Goal: Information Seeking & Learning: Learn about a topic

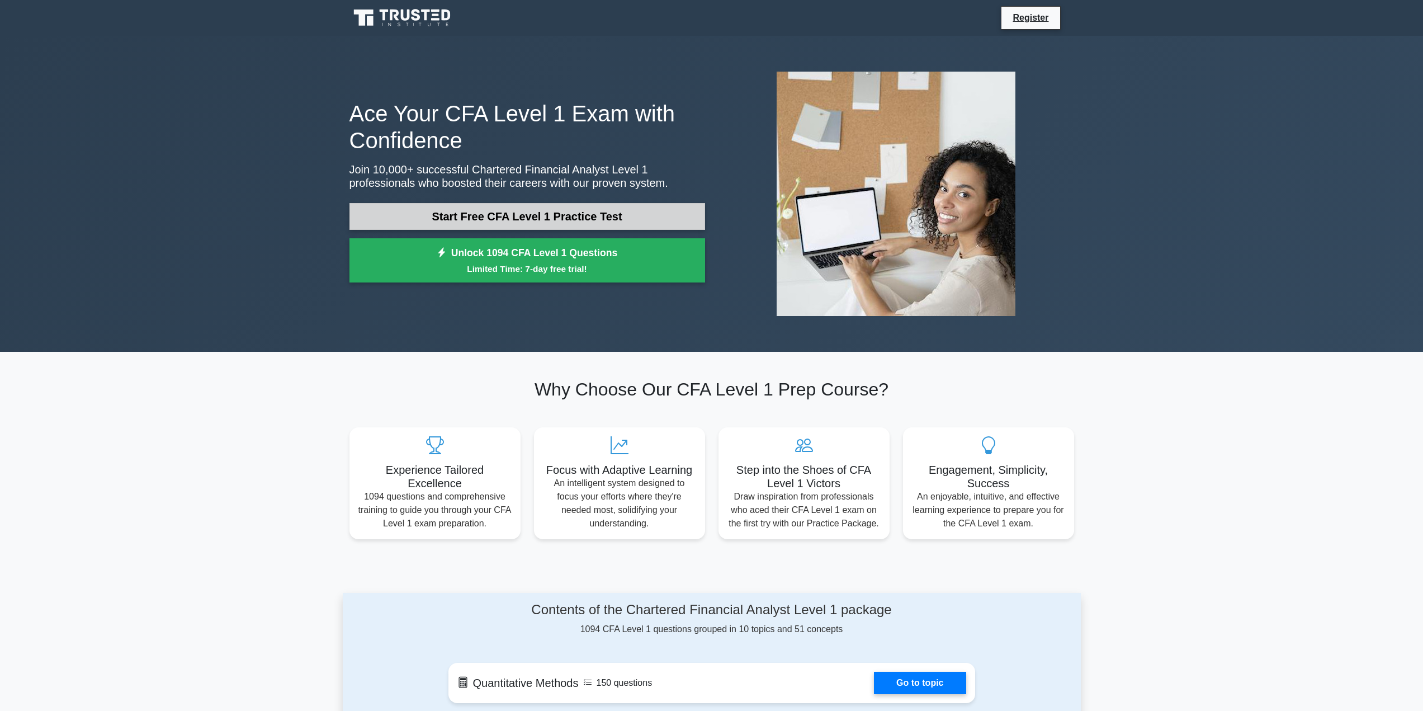
click at [473, 219] on link "Start Free CFA Level 1 Practice Test" at bounding box center [527, 216] width 356 height 27
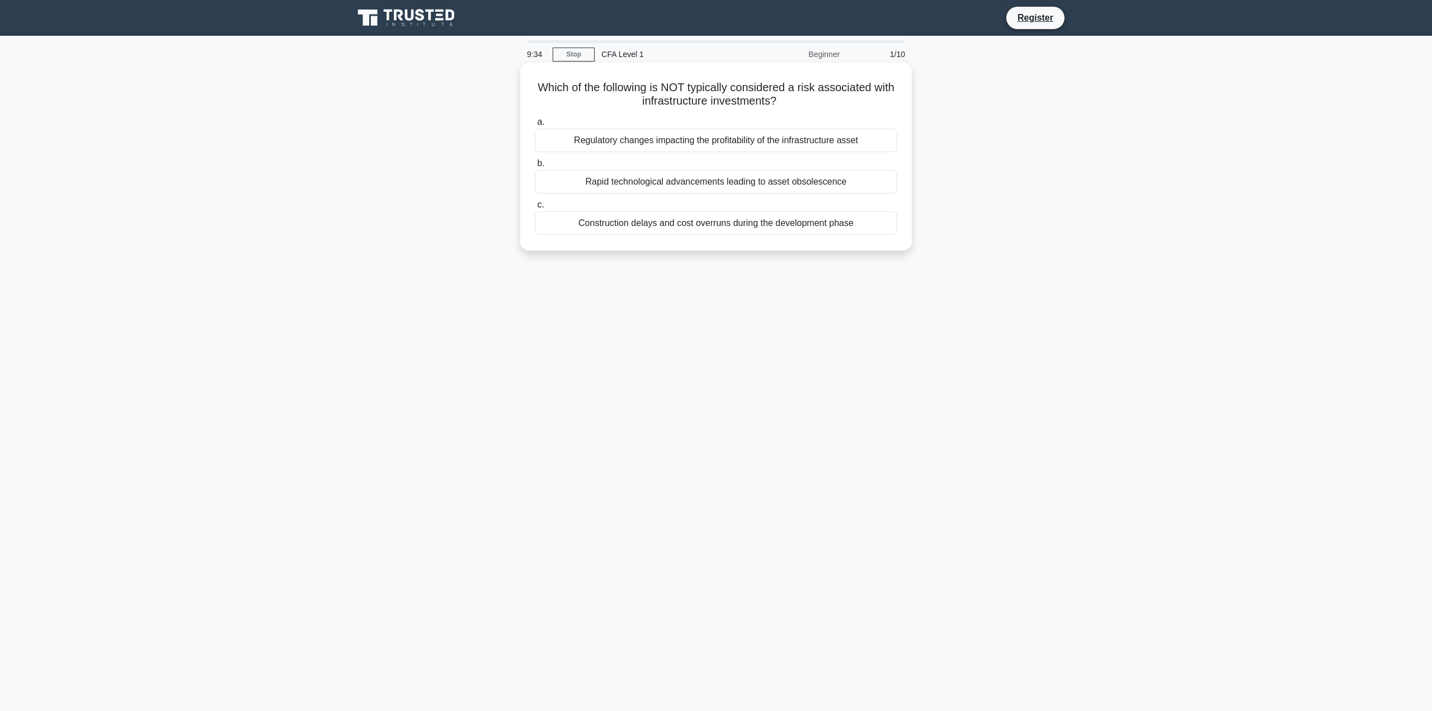
click at [680, 185] on div "Rapid technological advancements leading to asset obsolescence" at bounding box center [716, 181] width 362 height 23
click at [535, 167] on input "b. Rapid technological advancements leading to asset obsolescence" at bounding box center [535, 163] width 0 height 7
click at [655, 227] on div "Access to companies and investment opportunities not available in public markets" at bounding box center [716, 222] width 362 height 23
click at [535, 209] on input "c. Access to companies and investment opportunities not available in public mar…" at bounding box center [535, 204] width 0 height 7
click at [660, 141] on div "Creation of barriers to entry for new firms, leading to reduced competition" at bounding box center [716, 140] width 362 height 23
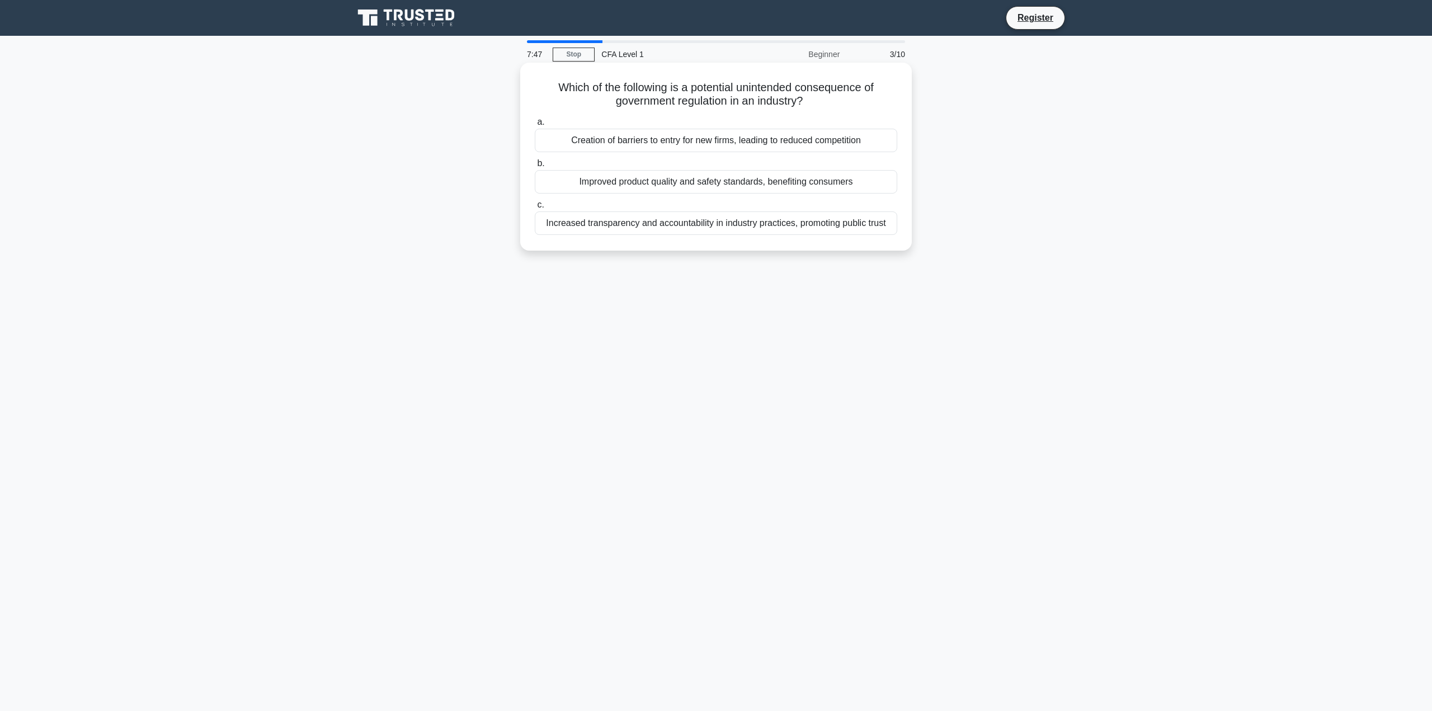
click at [535, 126] on input "a. Creation of barriers to entry for new firms, leading to reduced competition" at bounding box center [535, 122] width 0 height 7
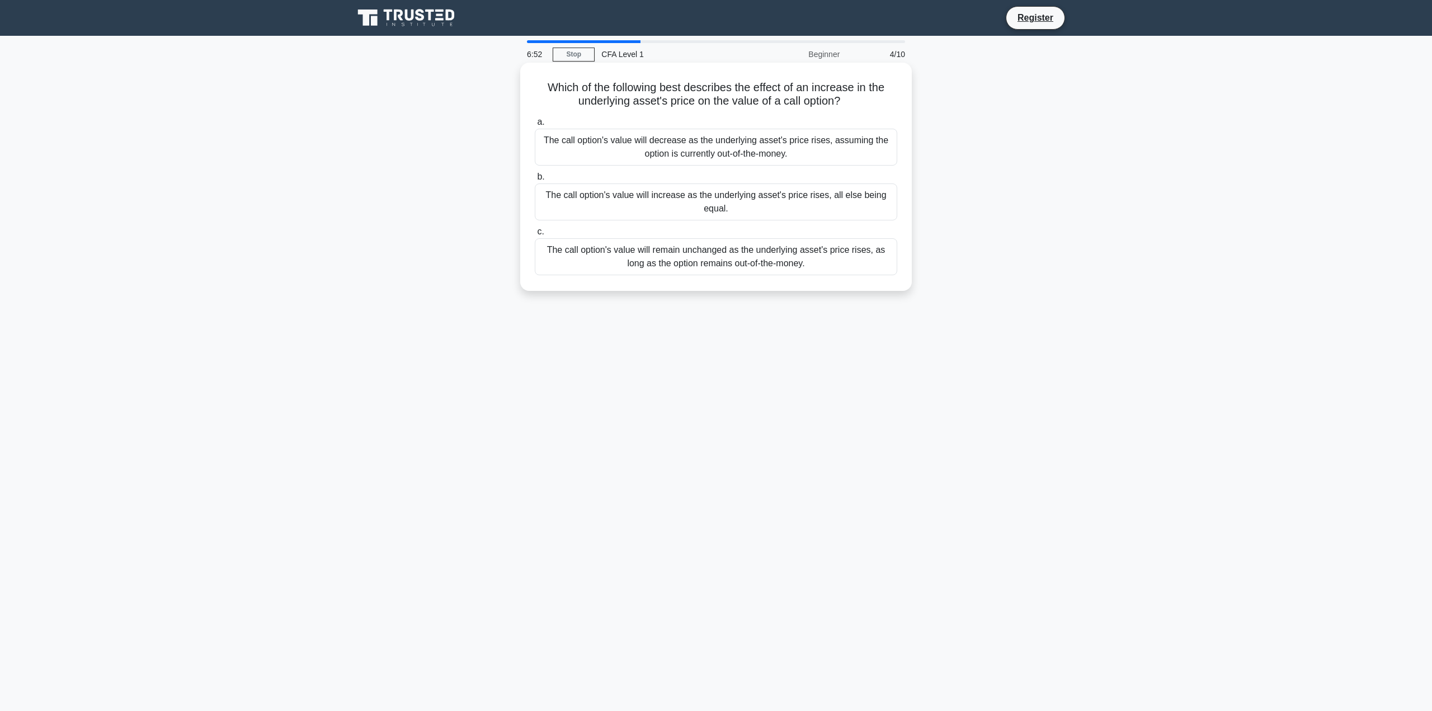
click at [854, 210] on div "The call option's value will increase as the underlying asset's price rises, al…" at bounding box center [716, 201] width 362 height 37
click at [535, 181] on input "b. The call option's value will increase as the underlying asset's price rises,…" at bounding box center [535, 176] width 0 height 7
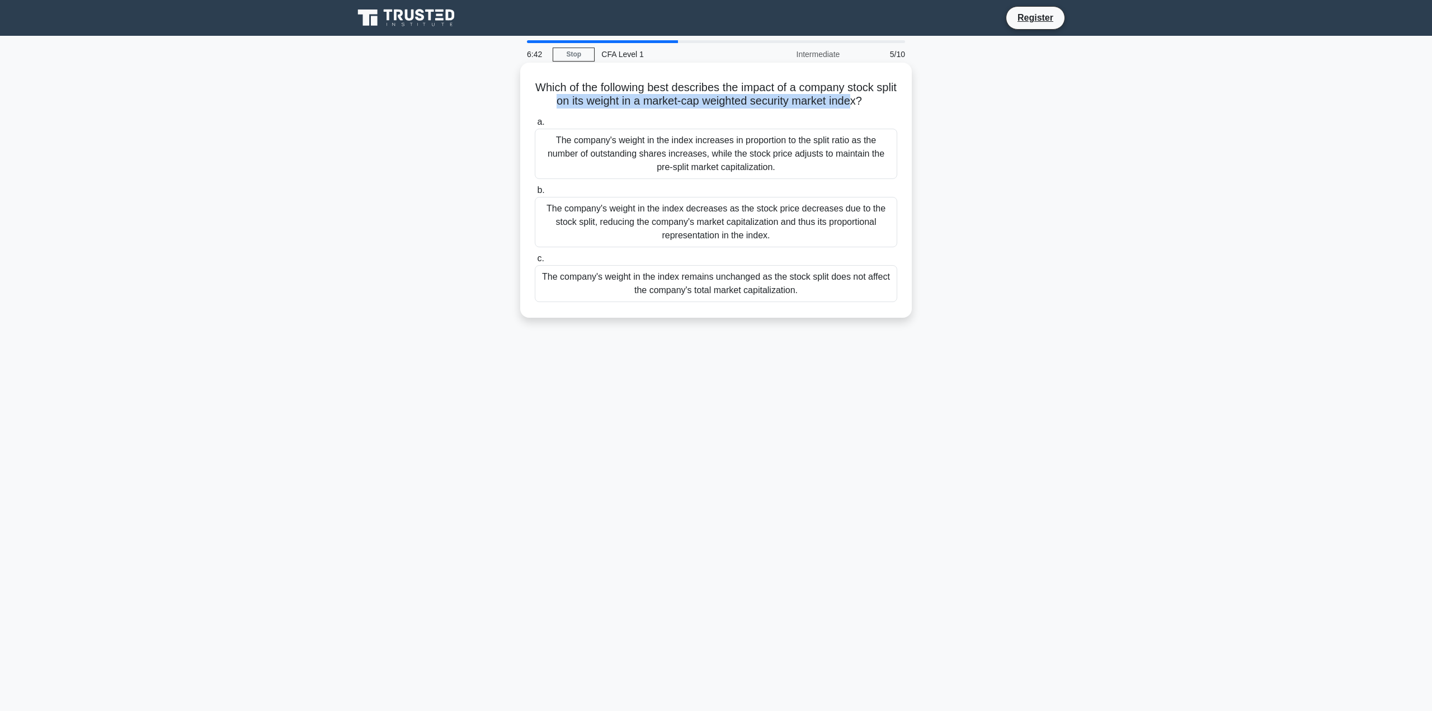
drag, startPoint x: 565, startPoint y: 102, endPoint x: 868, endPoint y: 106, distance: 303.7
click at [868, 106] on h5 "Which of the following best describes the impact of a company stock split on it…" at bounding box center [715, 95] width 365 height 28
click at [722, 289] on div "The company's weight in the index remains unchanged as the stock split does not…" at bounding box center [716, 283] width 362 height 37
click at [535, 262] on input "c. The company's weight in the index remains unchanged as the stock split does …" at bounding box center [535, 258] width 0 height 7
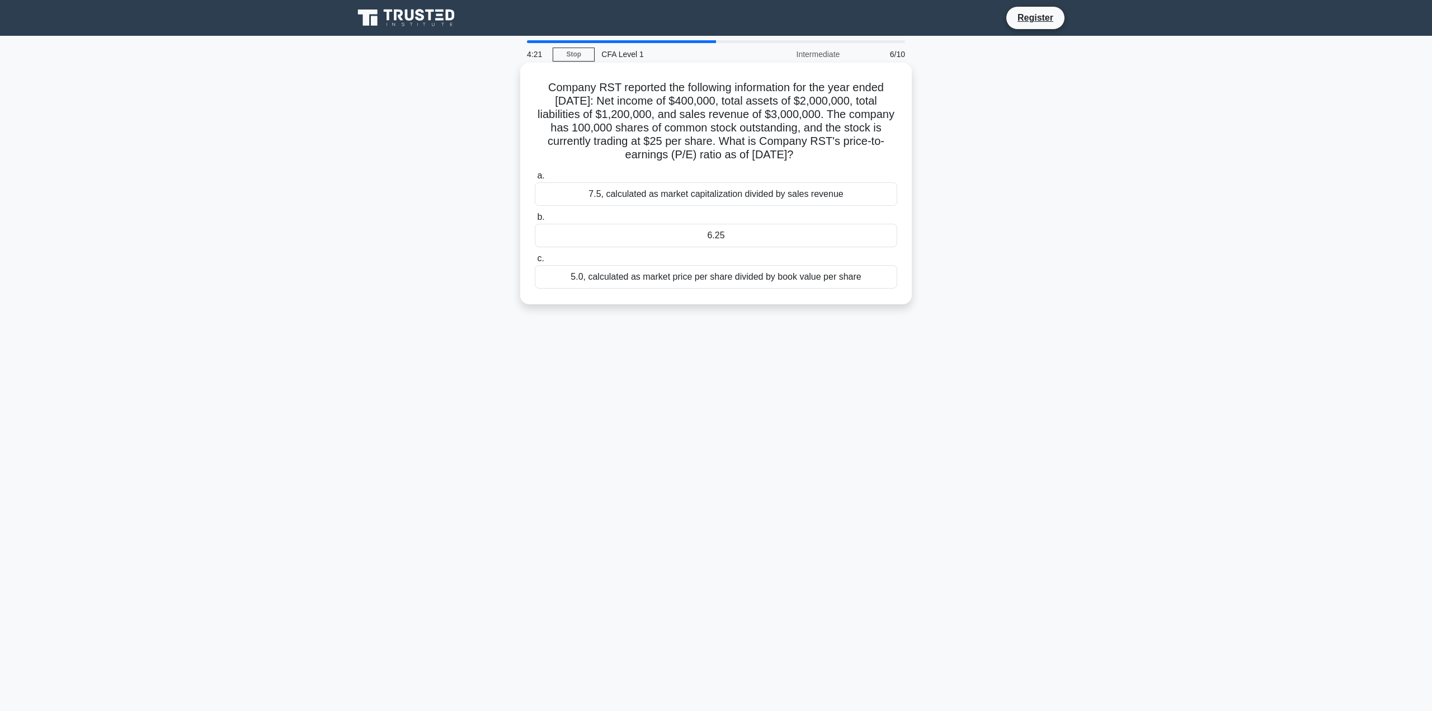
click at [771, 200] on div "7.5, calculated as market capitalization divided by sales revenue" at bounding box center [716, 193] width 362 height 23
click at [535, 180] on input "a. 7.5, calculated as market capitalization divided by sales revenue" at bounding box center [535, 175] width 0 height 7
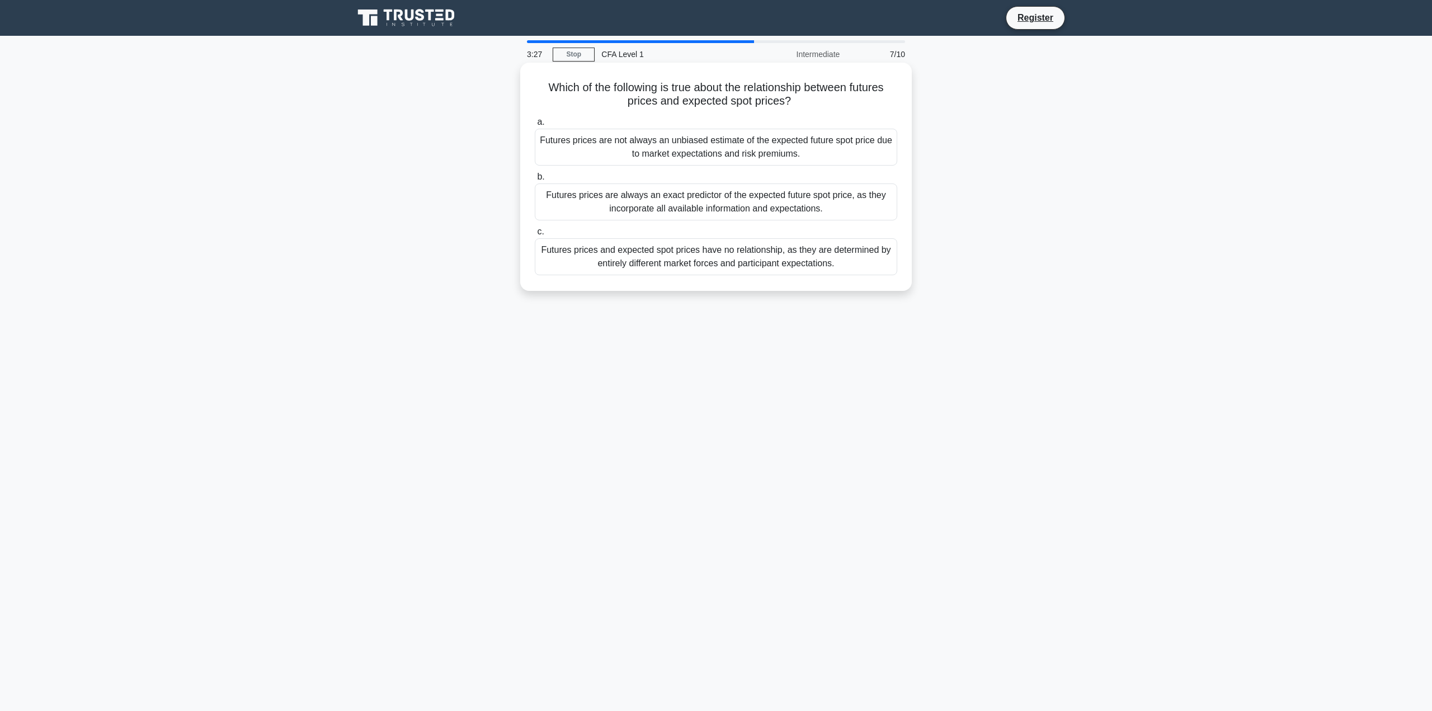
click at [745, 253] on div "Futures prices and expected spot prices have no relationship, as they are deter…" at bounding box center [716, 256] width 362 height 37
click at [535, 235] on input "c. Futures prices and expected spot prices have no relationship, as they are de…" at bounding box center [535, 231] width 0 height 7
click at [772, 209] on div "Private equity funds are typically structured as limited partnerships with a fi…" at bounding box center [716, 201] width 362 height 37
click at [535, 181] on input "b. Private equity funds are typically structured as limited partnerships with a…" at bounding box center [535, 176] width 0 height 7
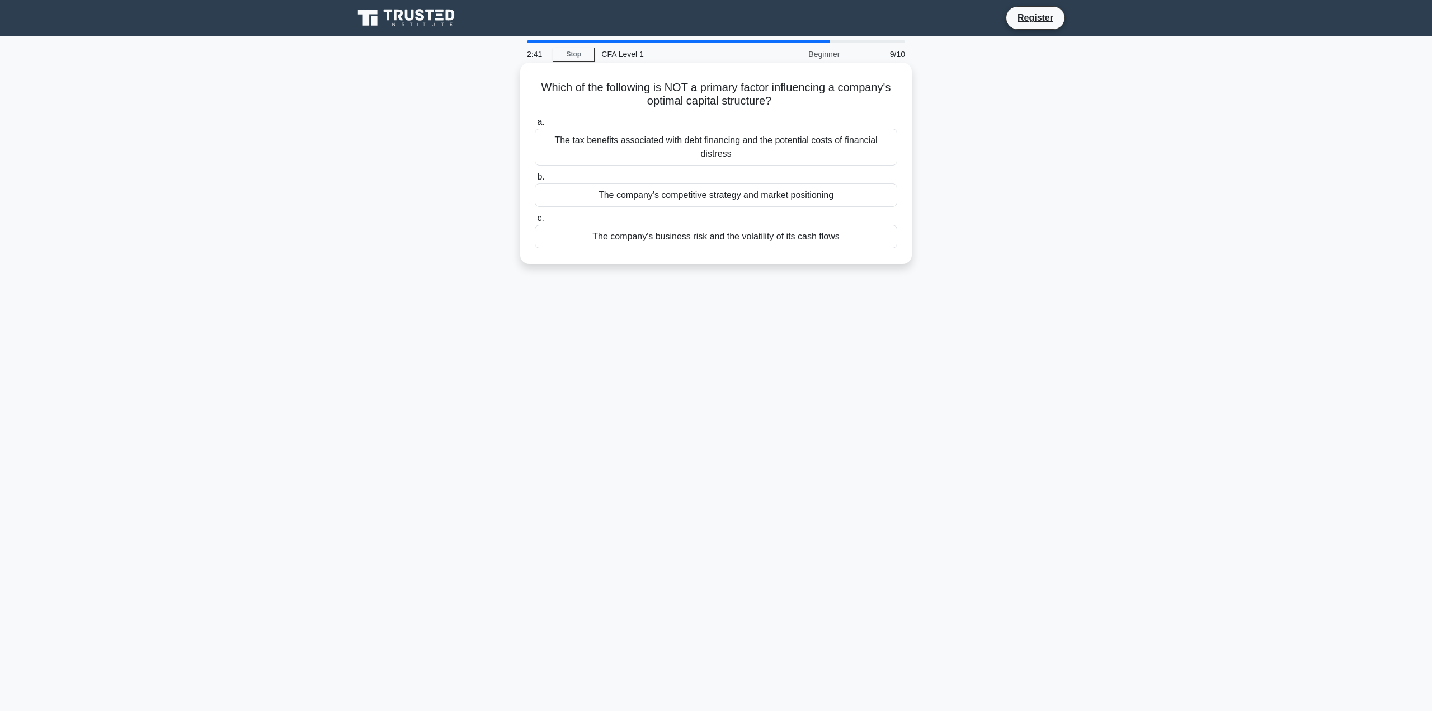
click at [749, 202] on div "The company's competitive strategy and market positioning" at bounding box center [716, 194] width 362 height 23
click at [535, 181] on input "b. The company's competitive strategy and market positioning" at bounding box center [535, 176] width 0 height 7
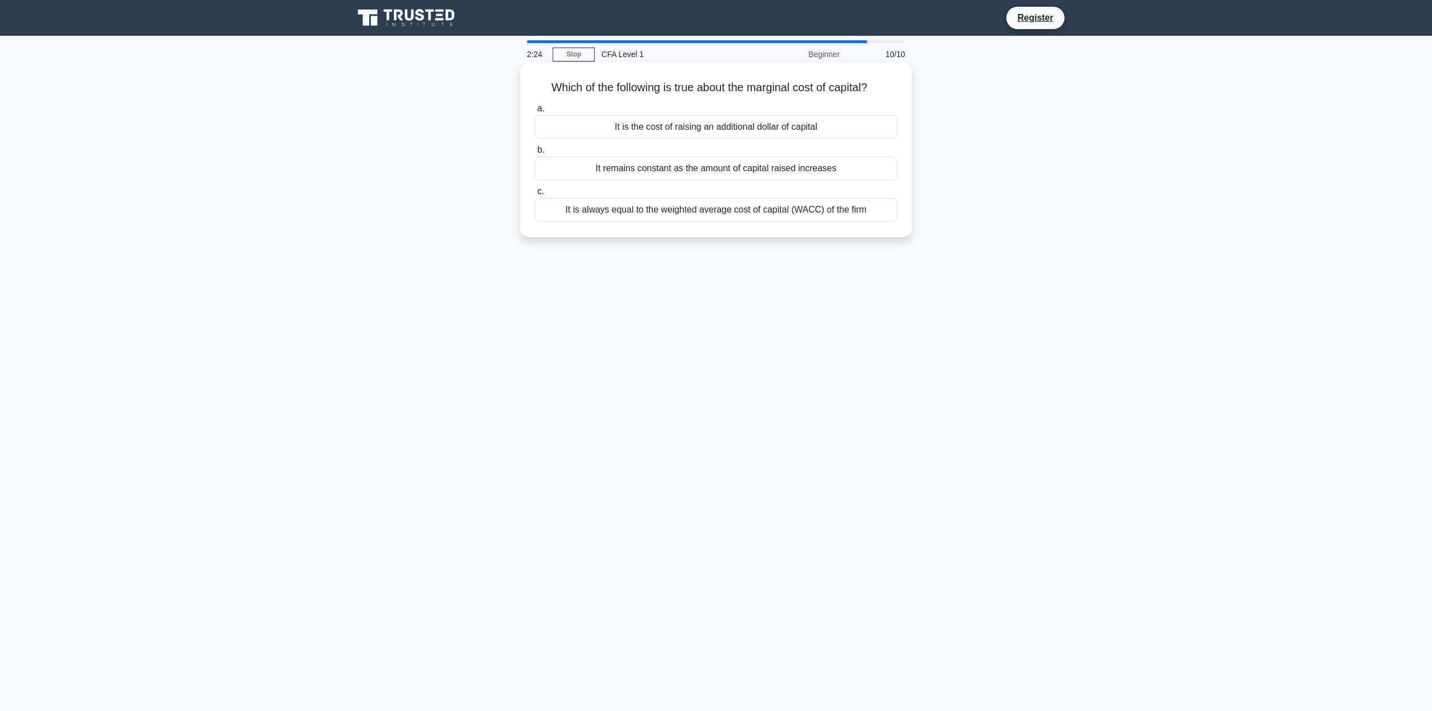
click at [648, 132] on div "It is the cost of raising an additional dollar of capital" at bounding box center [716, 126] width 362 height 23
click at [535, 112] on input "a. It is the cost of raising an additional dollar of capital" at bounding box center [535, 108] width 0 height 7
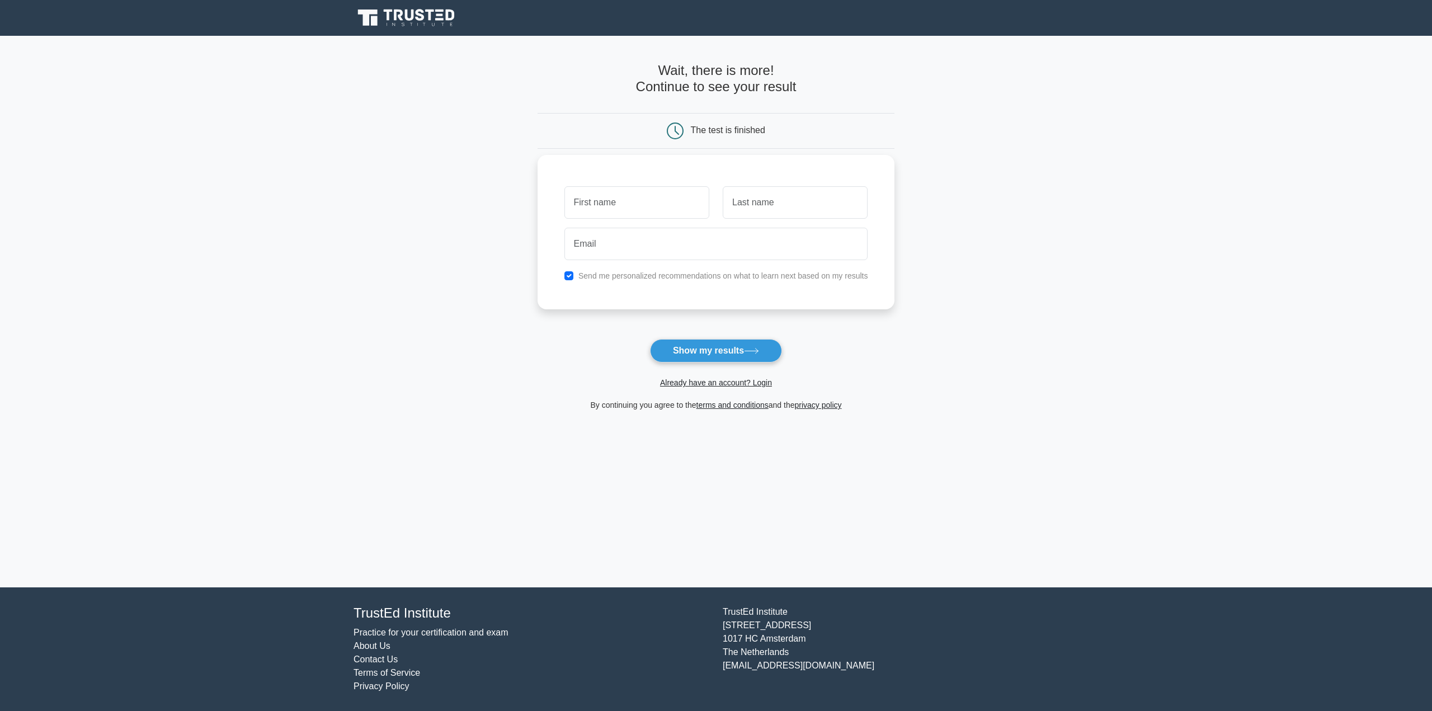
click at [637, 200] on input "text" at bounding box center [636, 202] width 145 height 32
type input "Gustavas"
click at [740, 209] on input "text" at bounding box center [794, 202] width 145 height 32
type input "Adomaitis"
click at [784, 245] on input "email" at bounding box center [716, 244] width 304 height 32
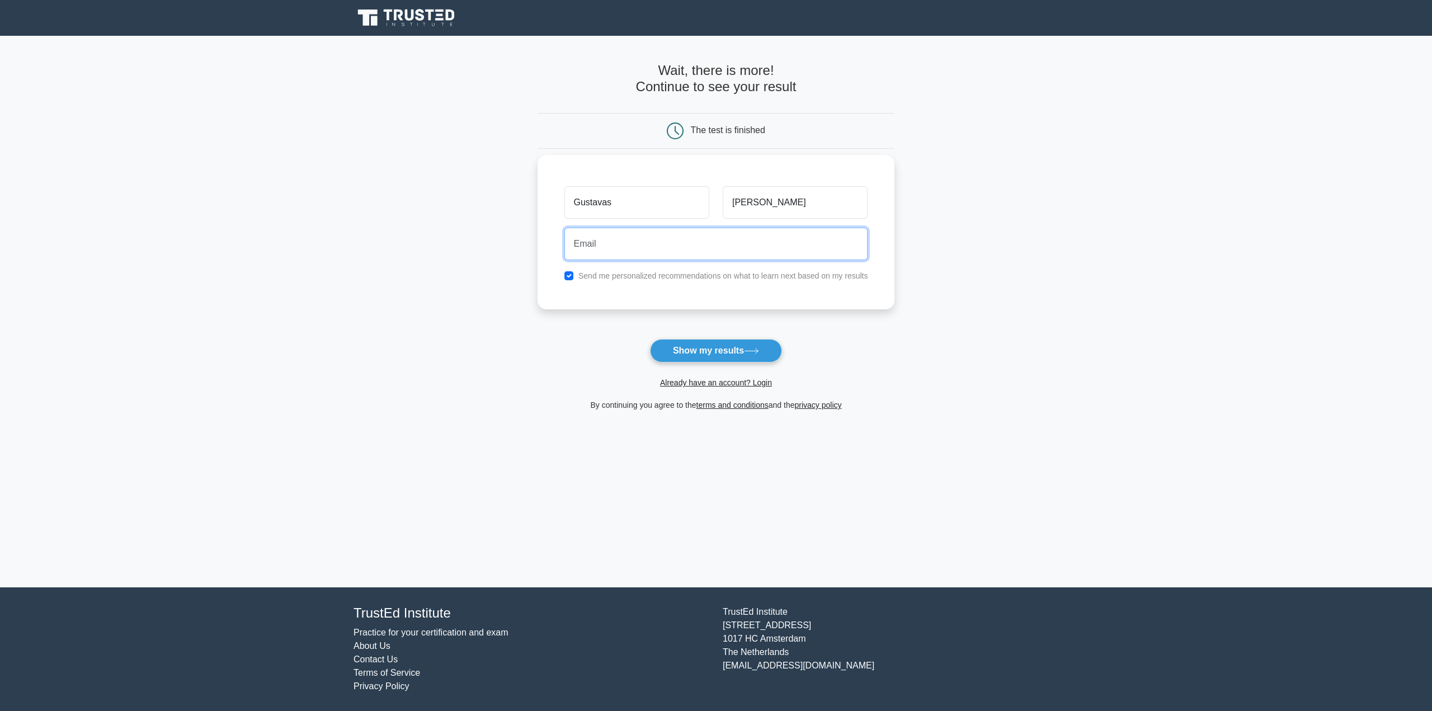
type input "adom.gustavas@gmail.com"
click at [695, 280] on label "Send me personalized recommendations on what to learn next based on my results" at bounding box center [723, 275] width 290 height 9
click at [692, 280] on label "Send me personalized recommendations on what to learn next based on my results" at bounding box center [723, 275] width 290 height 9
click at [569, 275] on input "checkbox" at bounding box center [568, 275] width 9 height 9
checkbox input "false"
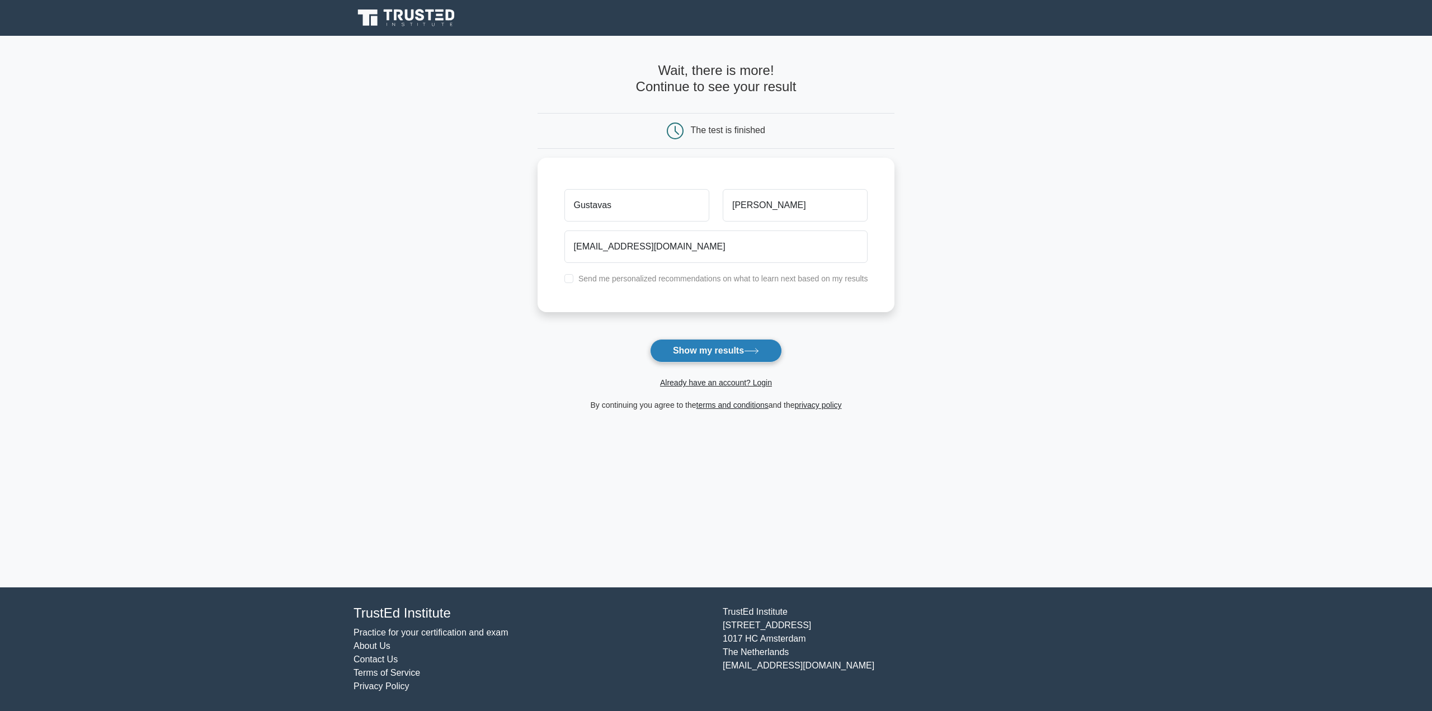
click at [672, 344] on button "Show my results" at bounding box center [716, 350] width 132 height 23
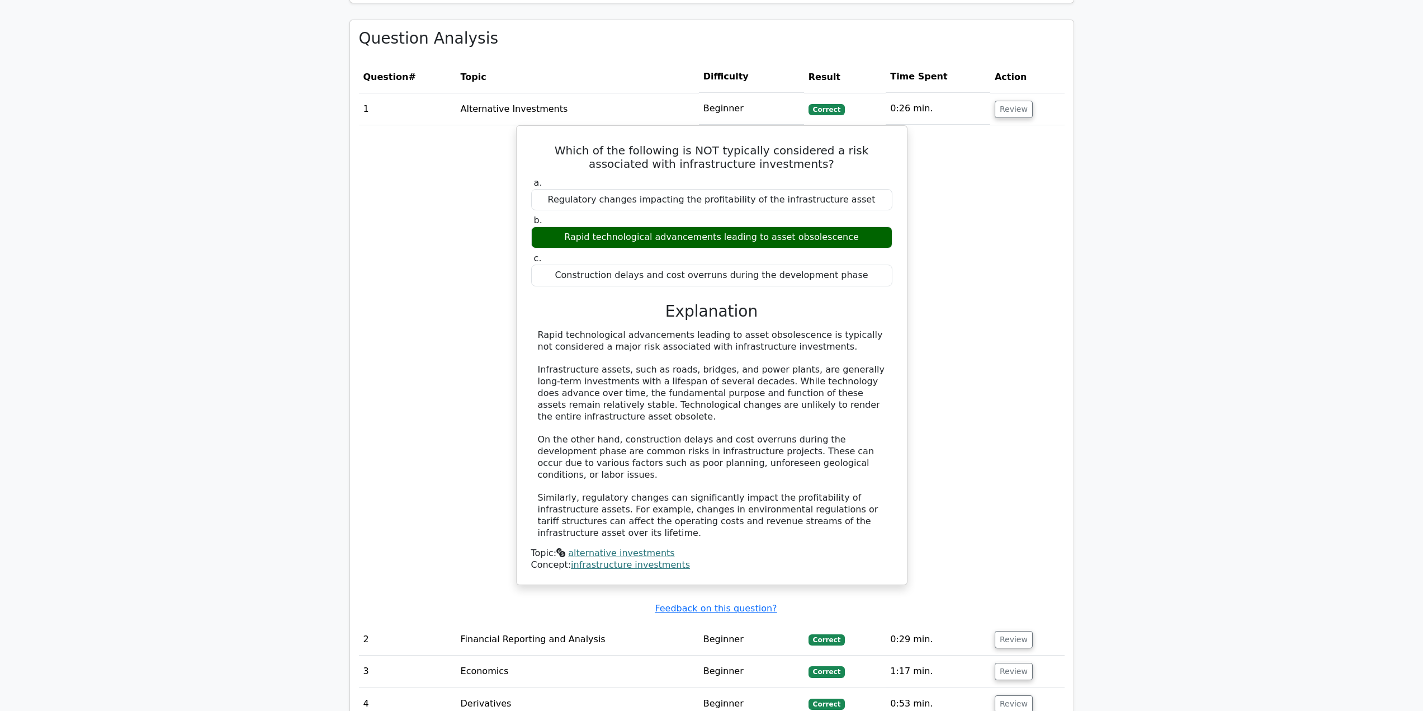
scroll to position [1007, 0]
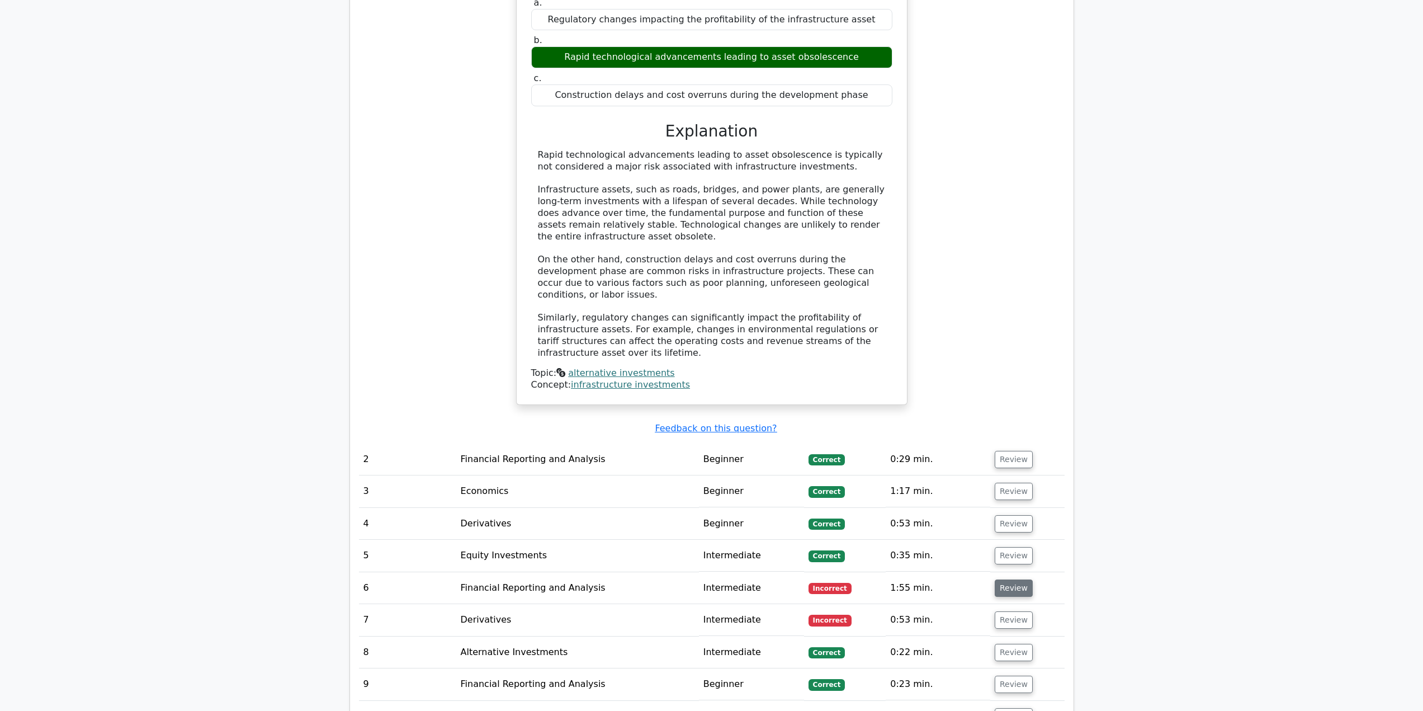
click at [1009, 579] on button "Review" at bounding box center [1014, 587] width 38 height 17
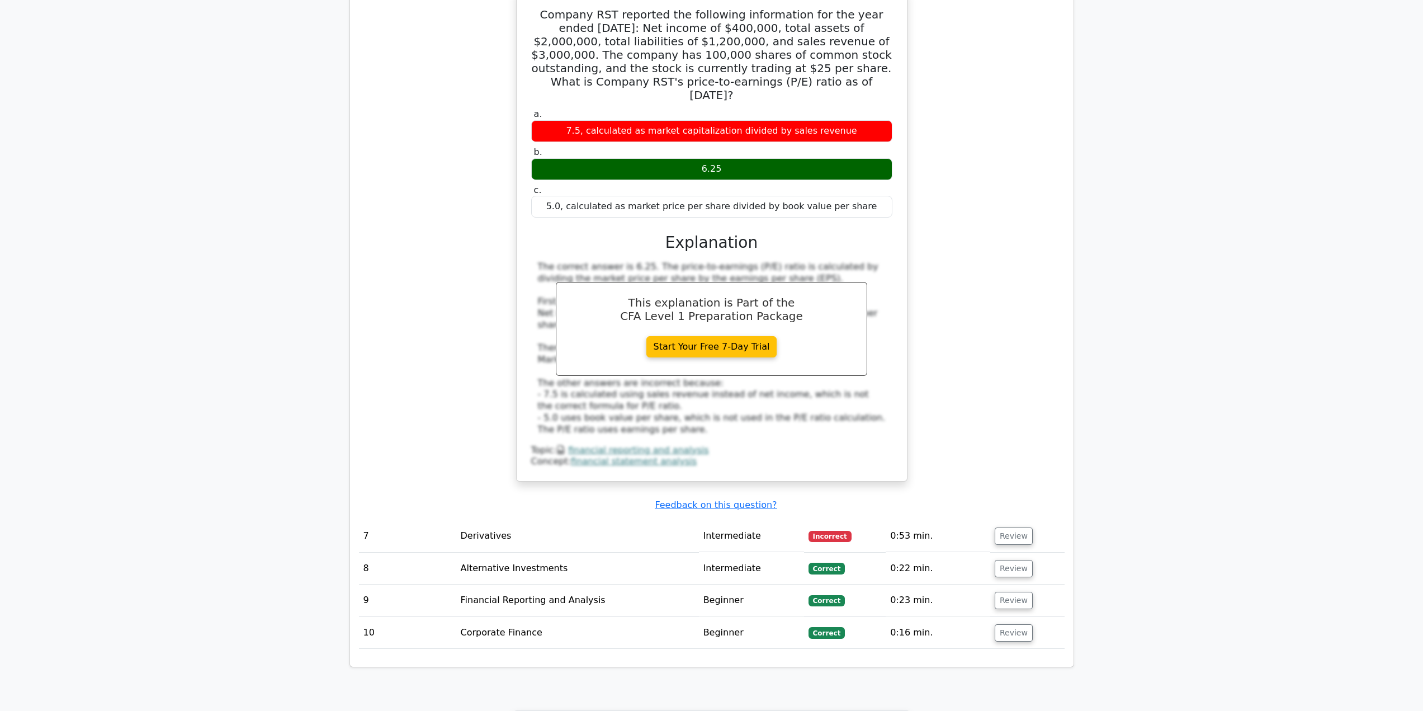
scroll to position [1622, 0]
click at [1003, 527] on button "Review" at bounding box center [1014, 535] width 38 height 17
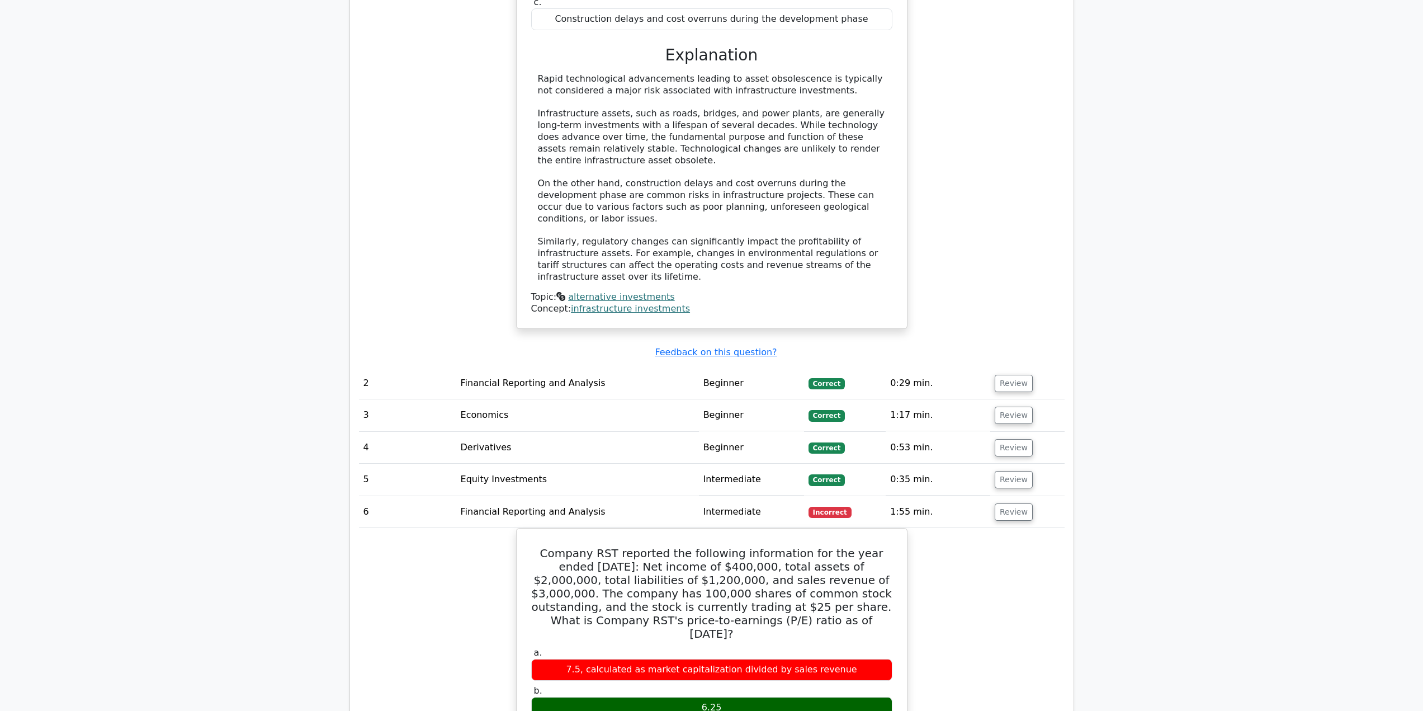
scroll to position [1062, 0]
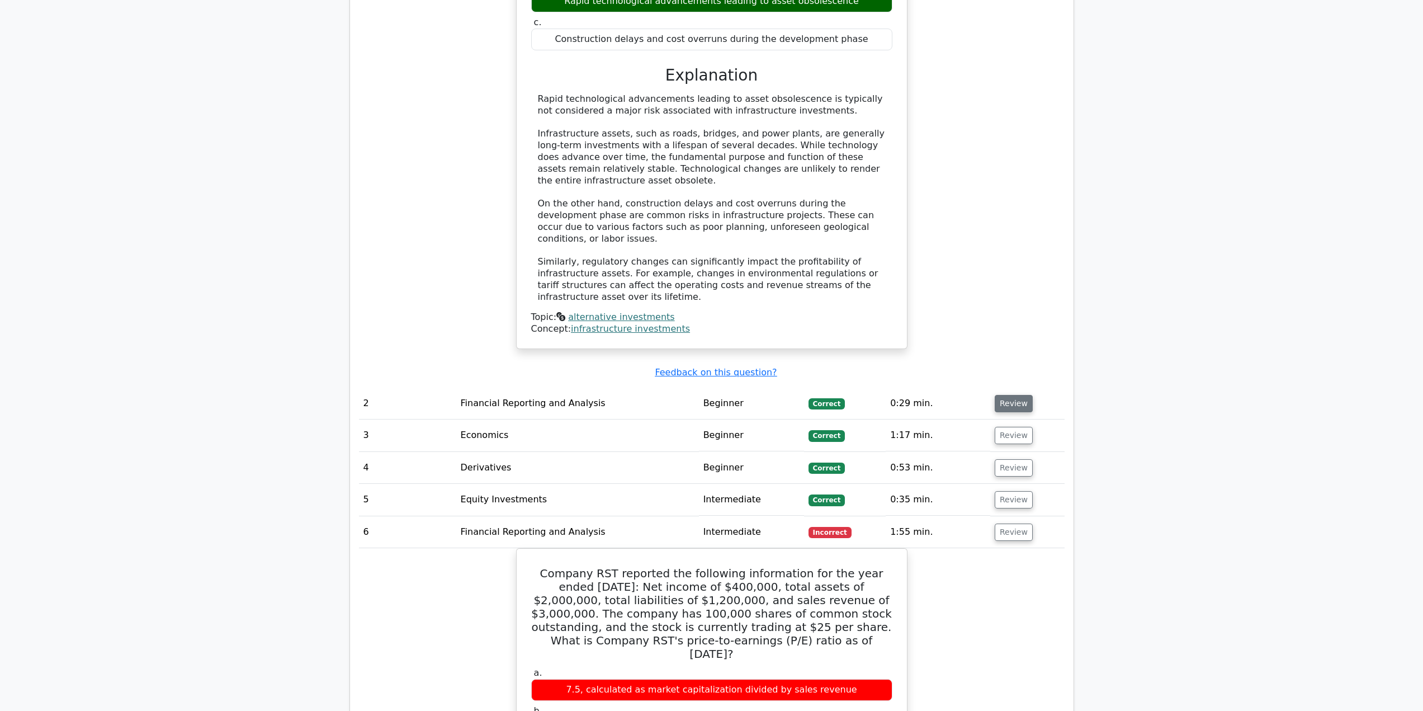
click at [1009, 395] on button "Review" at bounding box center [1014, 403] width 38 height 17
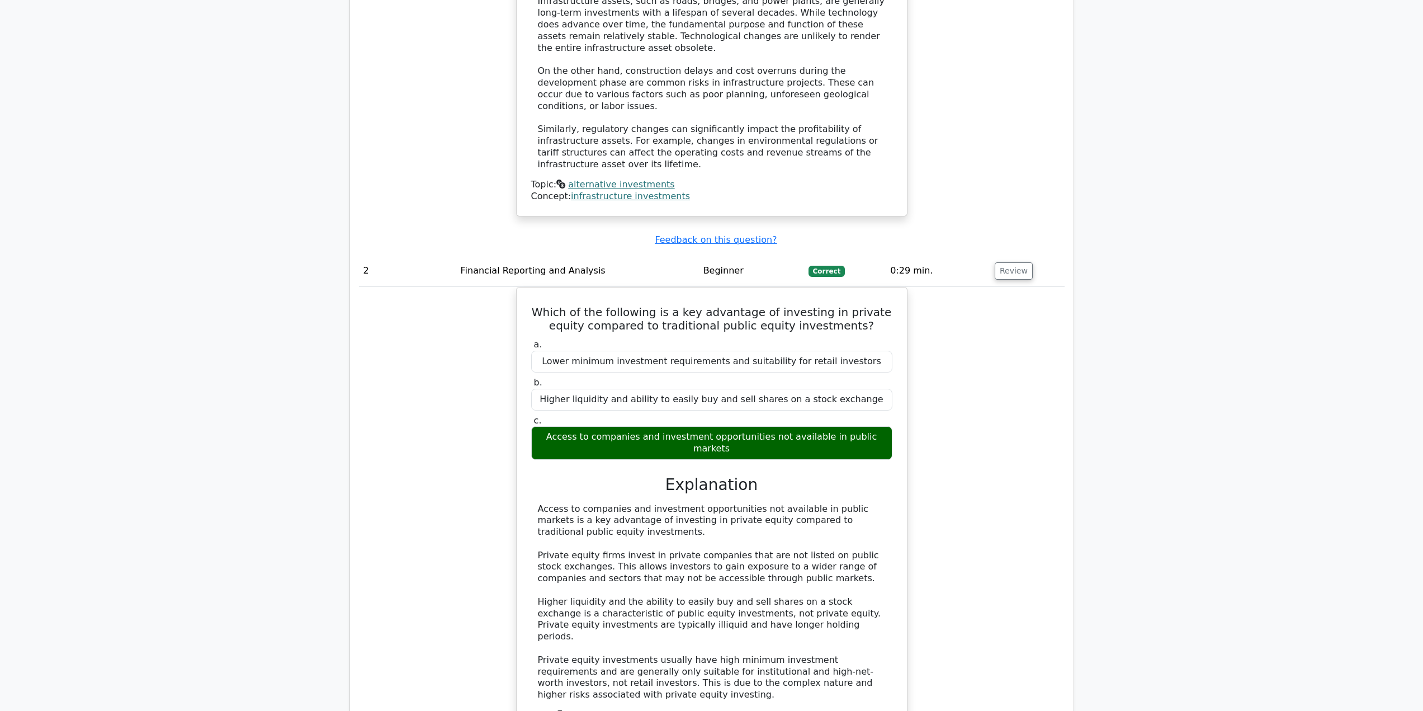
scroll to position [1398, 0]
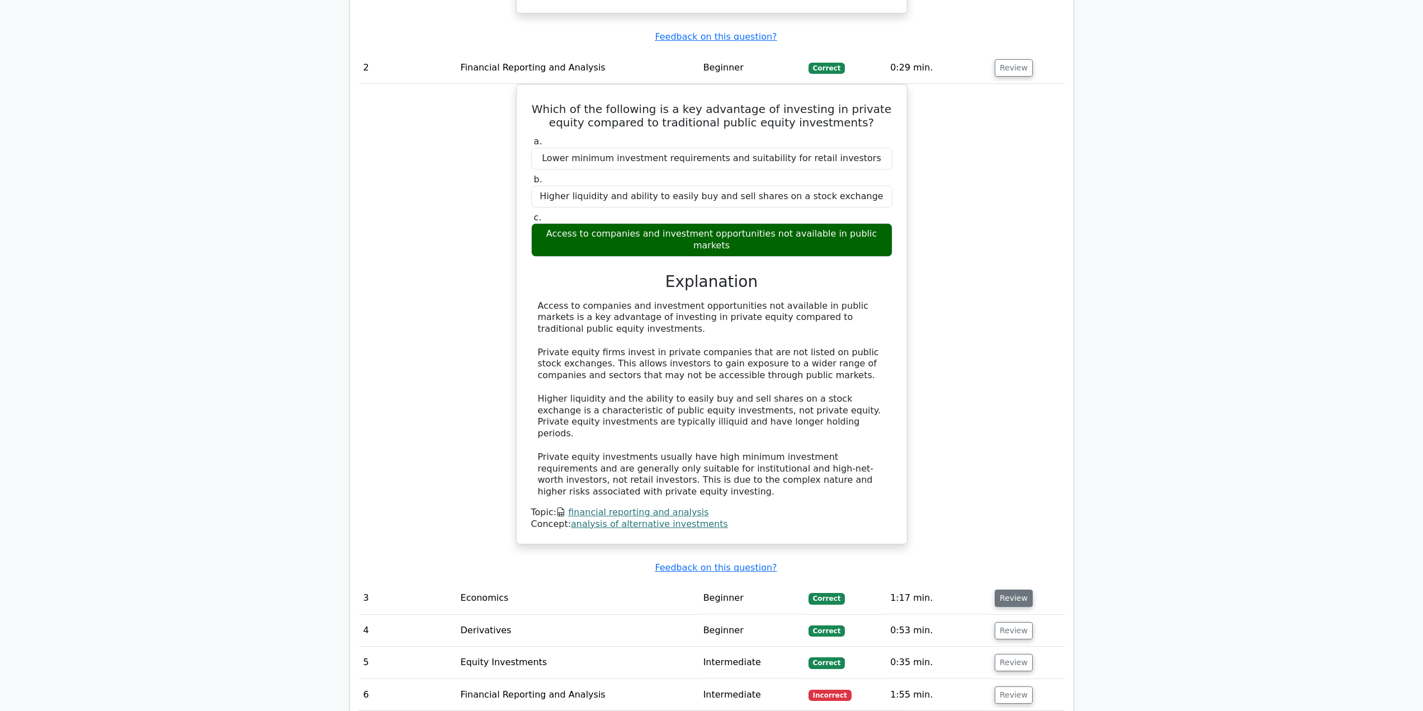
click at [1011, 589] on button "Review" at bounding box center [1014, 597] width 38 height 17
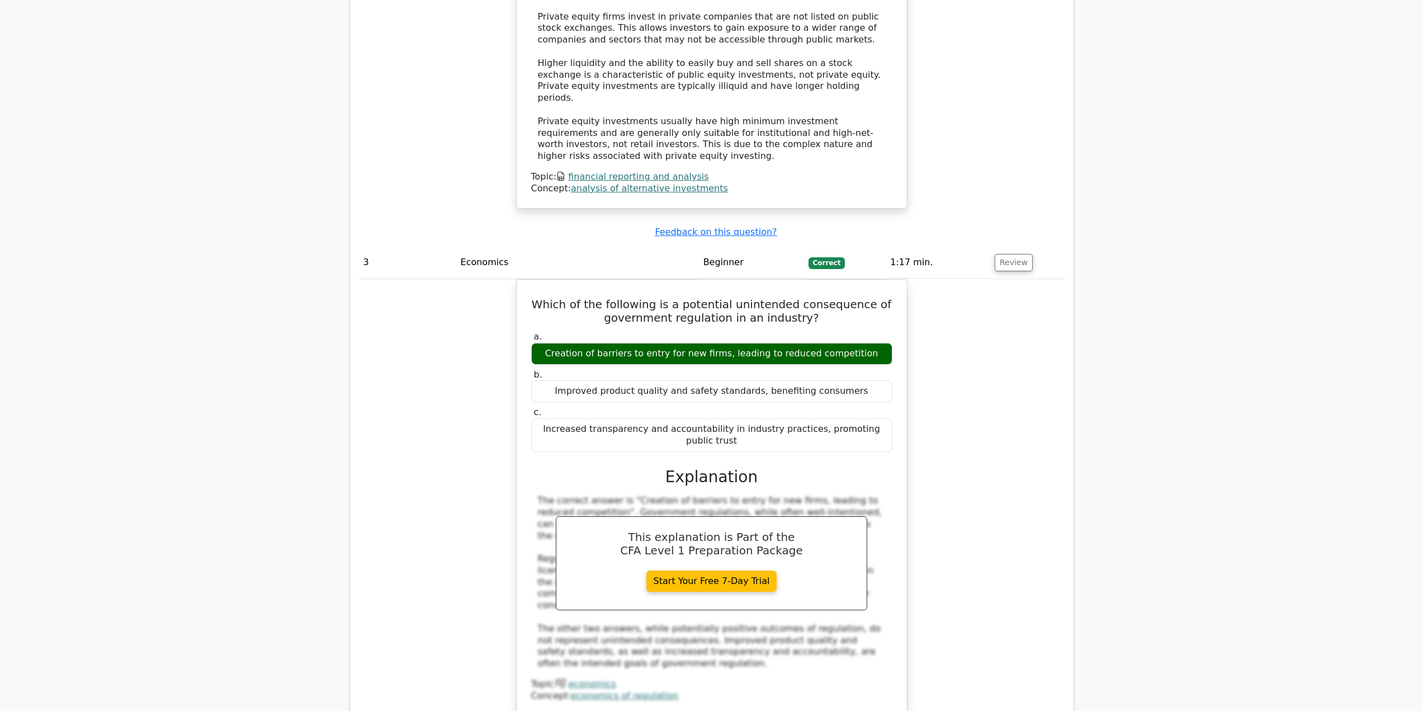
scroll to position [1901, 0]
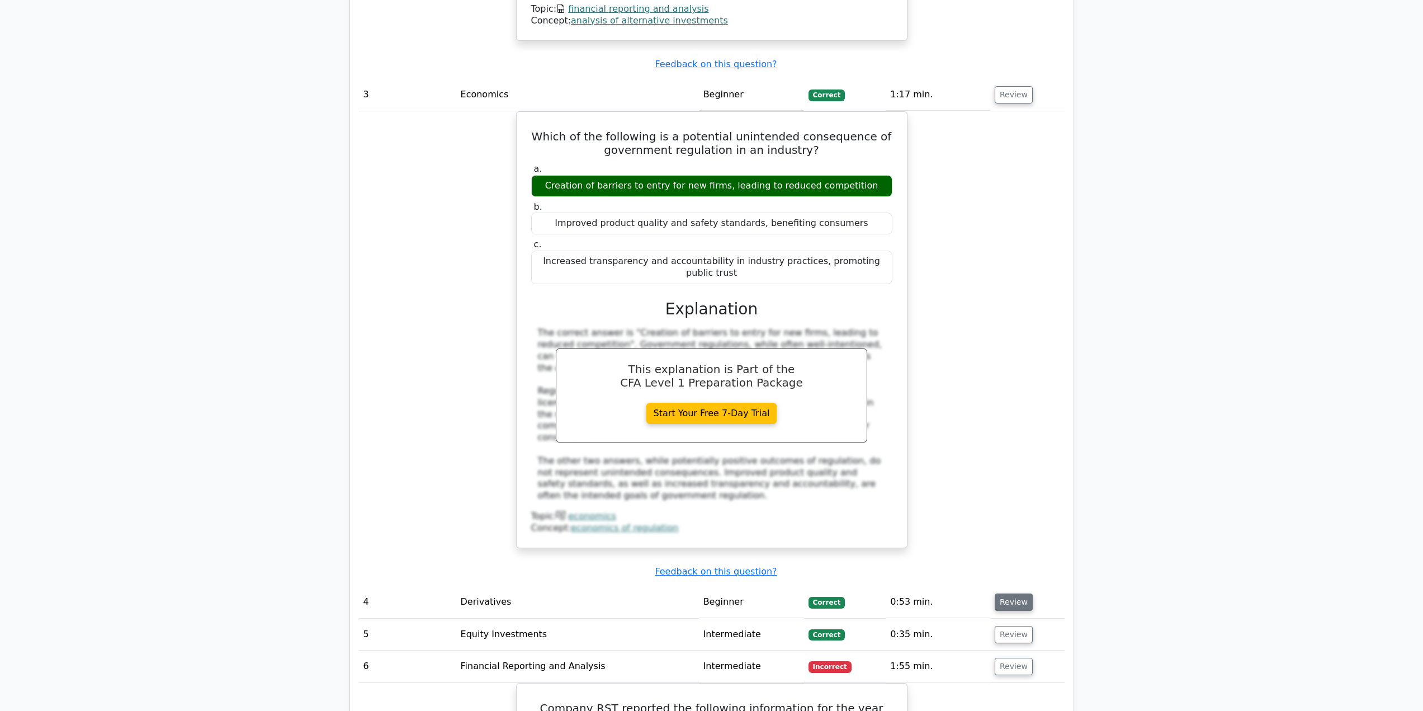
click at [1013, 593] on button "Review" at bounding box center [1014, 601] width 38 height 17
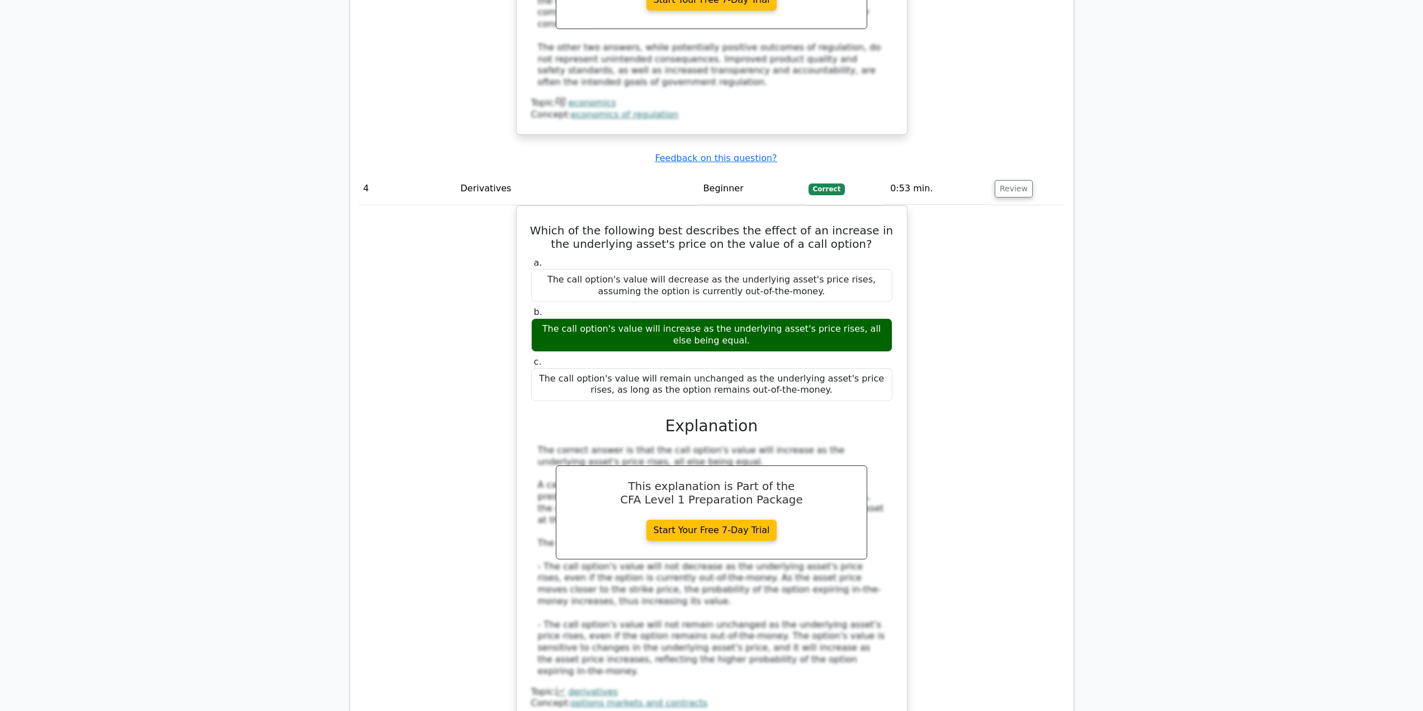
scroll to position [2516, 0]
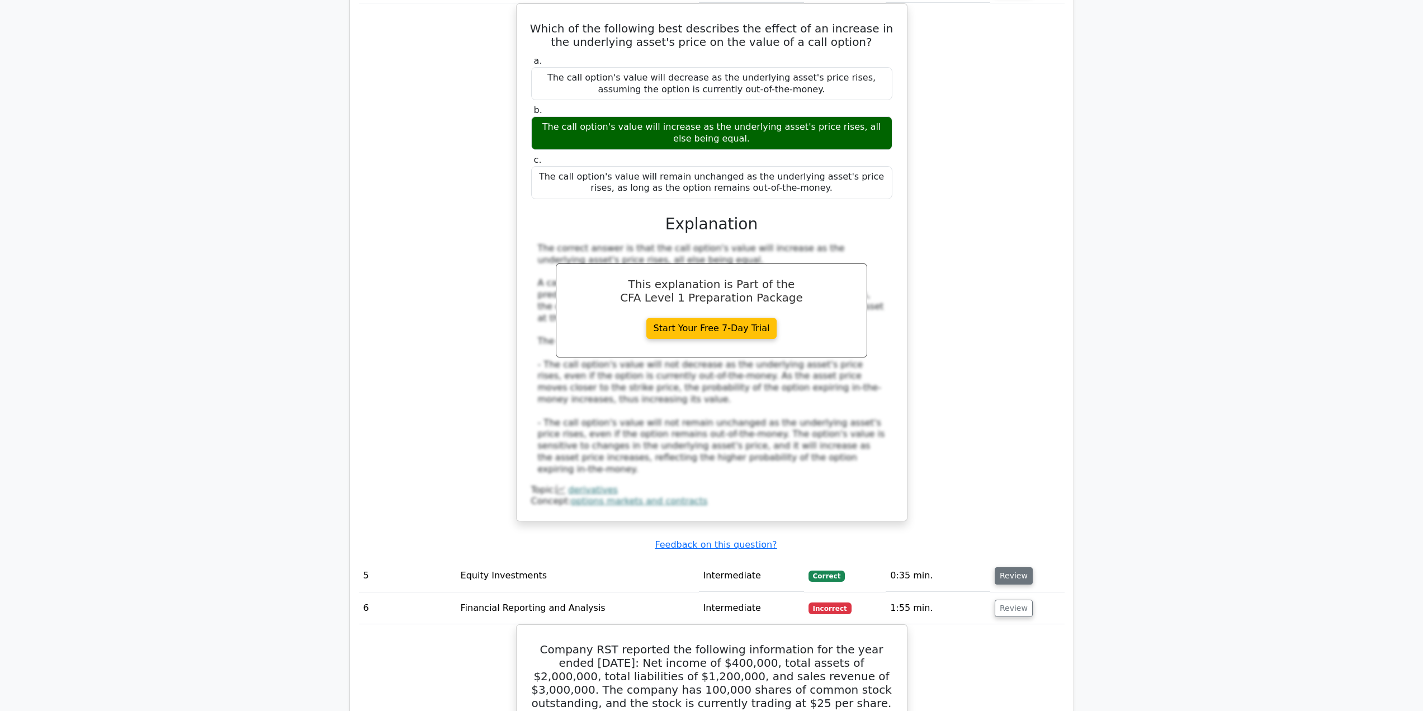
click at [1003, 567] on button "Review" at bounding box center [1014, 575] width 38 height 17
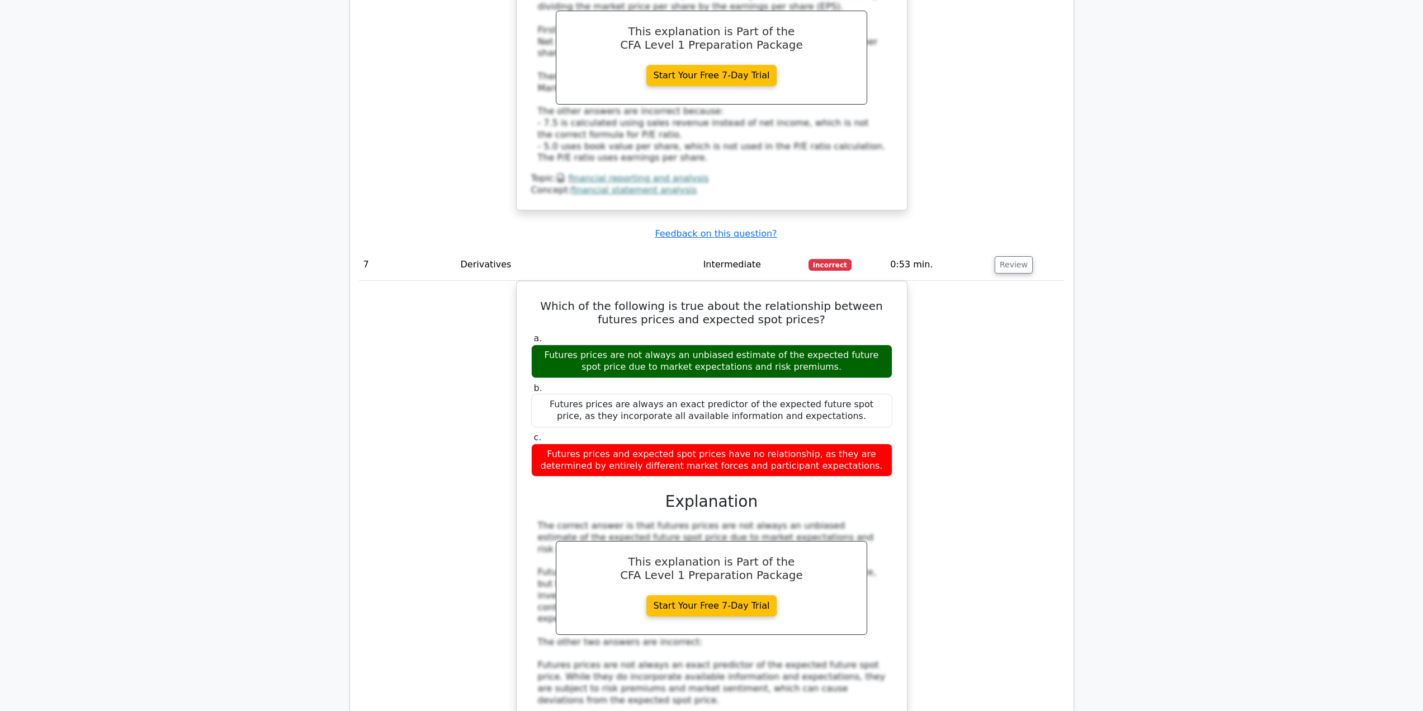
scroll to position [4362, 0]
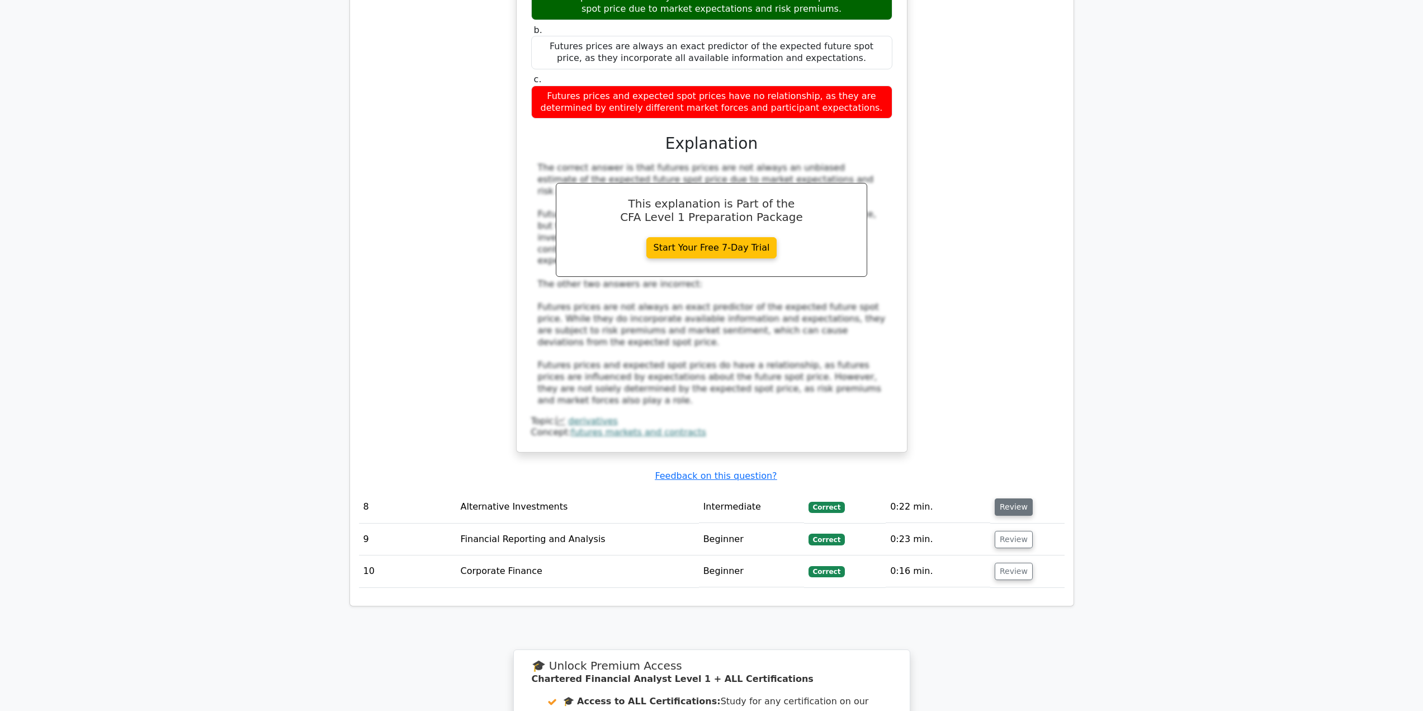
click at [1004, 498] on button "Review" at bounding box center [1014, 506] width 38 height 17
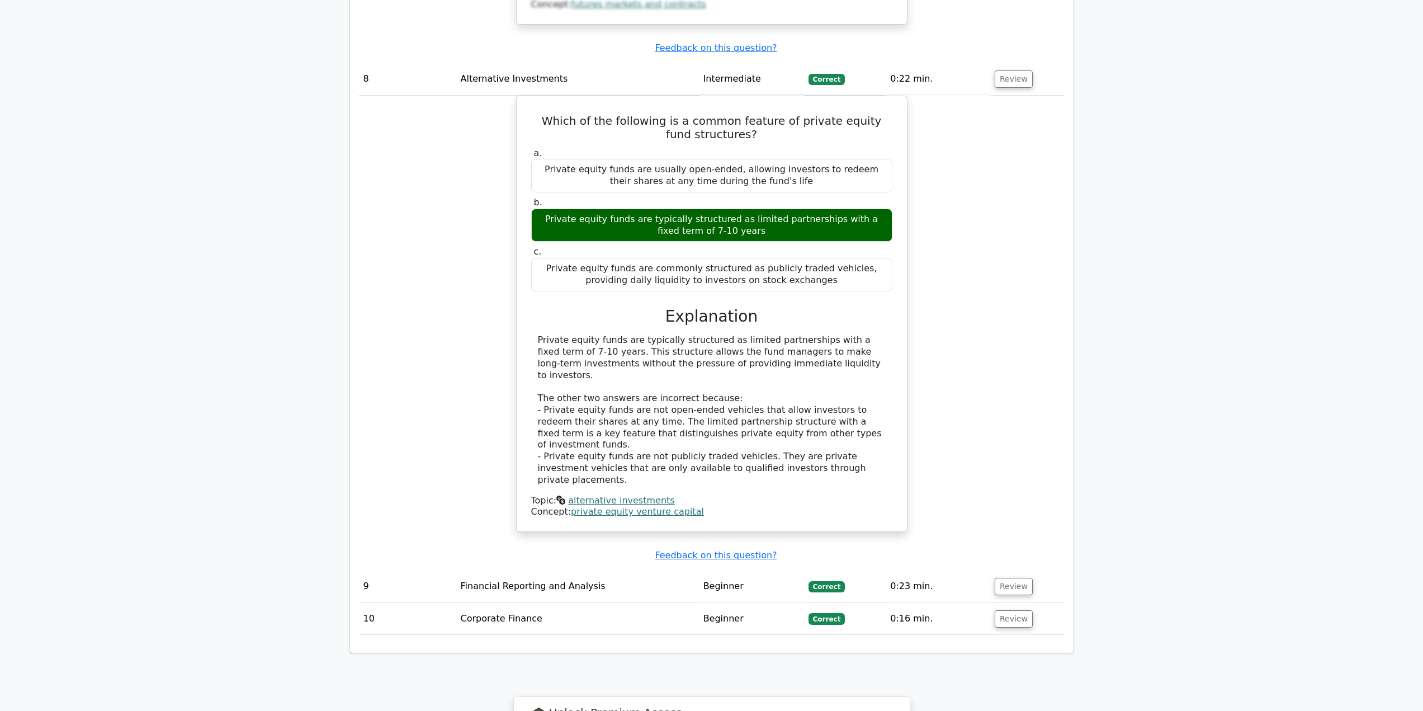
scroll to position [4809, 0]
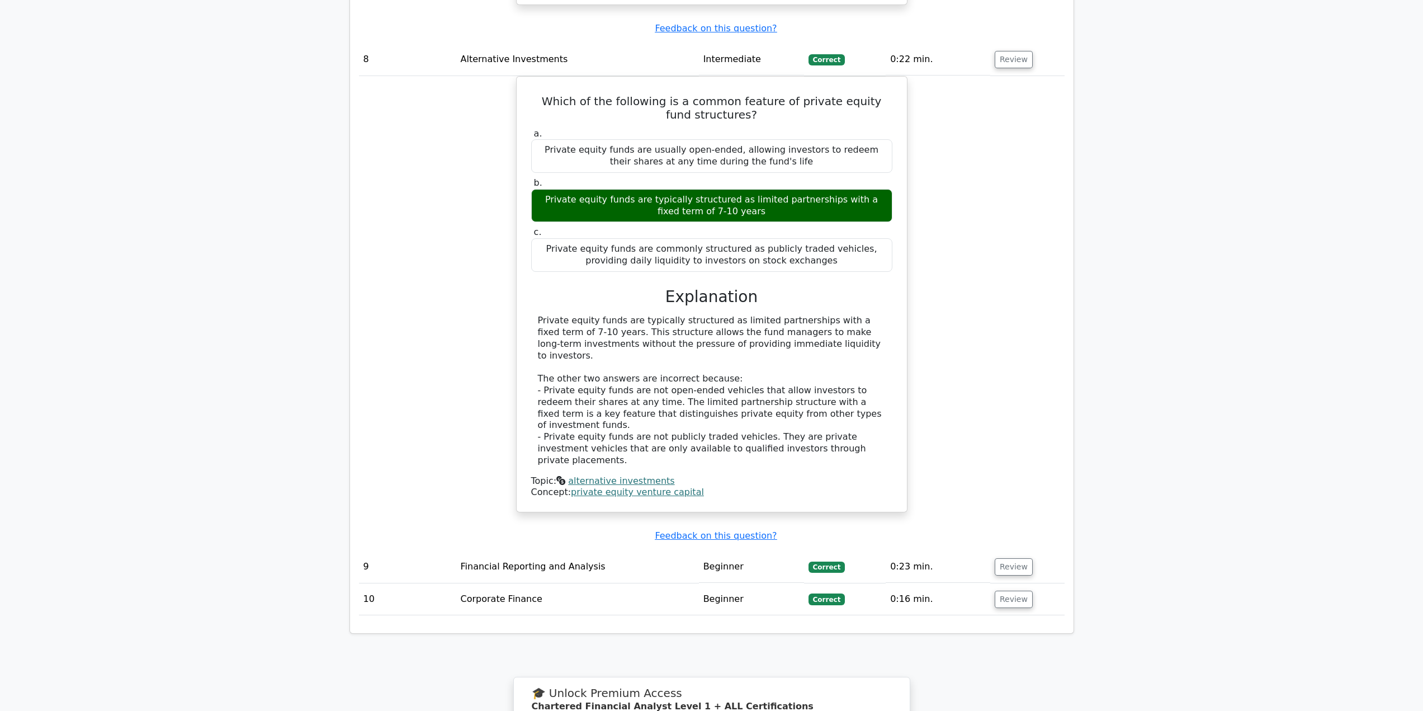
click at [1002, 551] on td "Review" at bounding box center [1027, 567] width 74 height 32
click at [1005, 558] on button "Review" at bounding box center [1014, 566] width 38 height 17
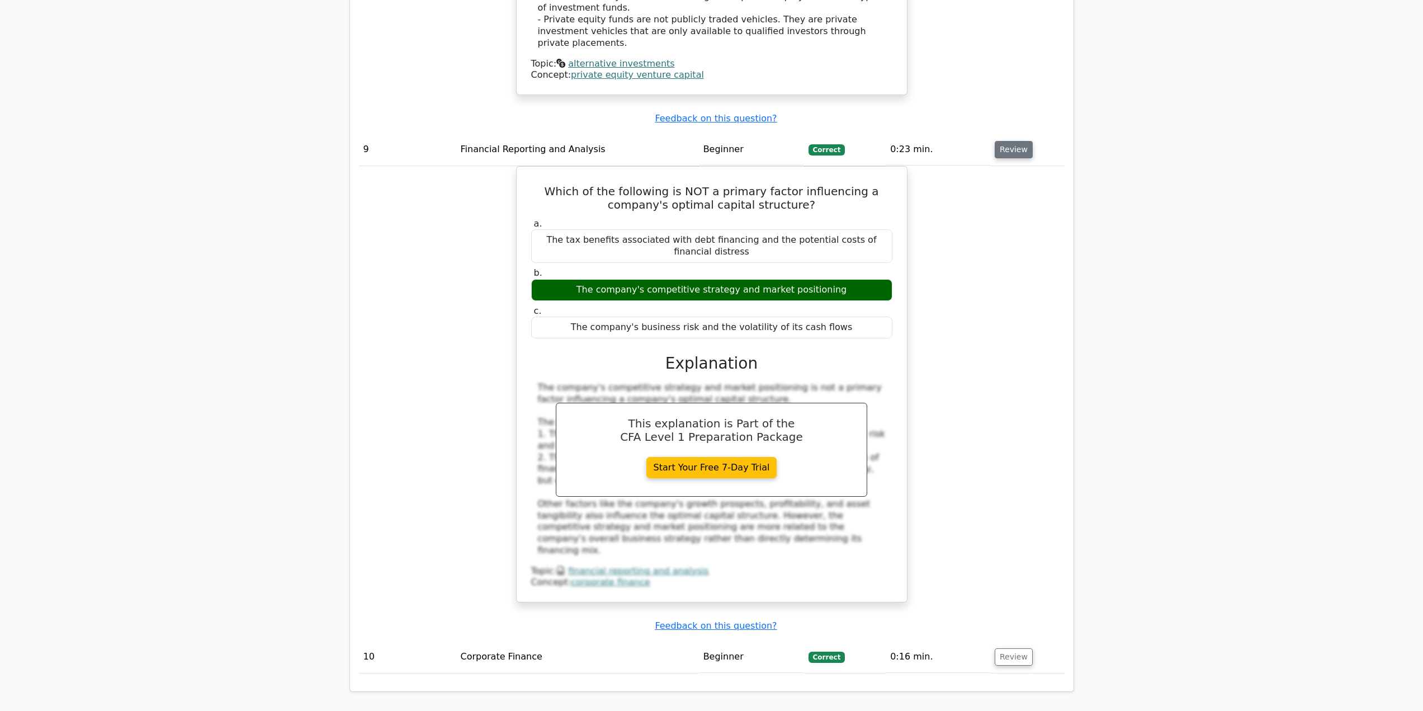
scroll to position [5256, 0]
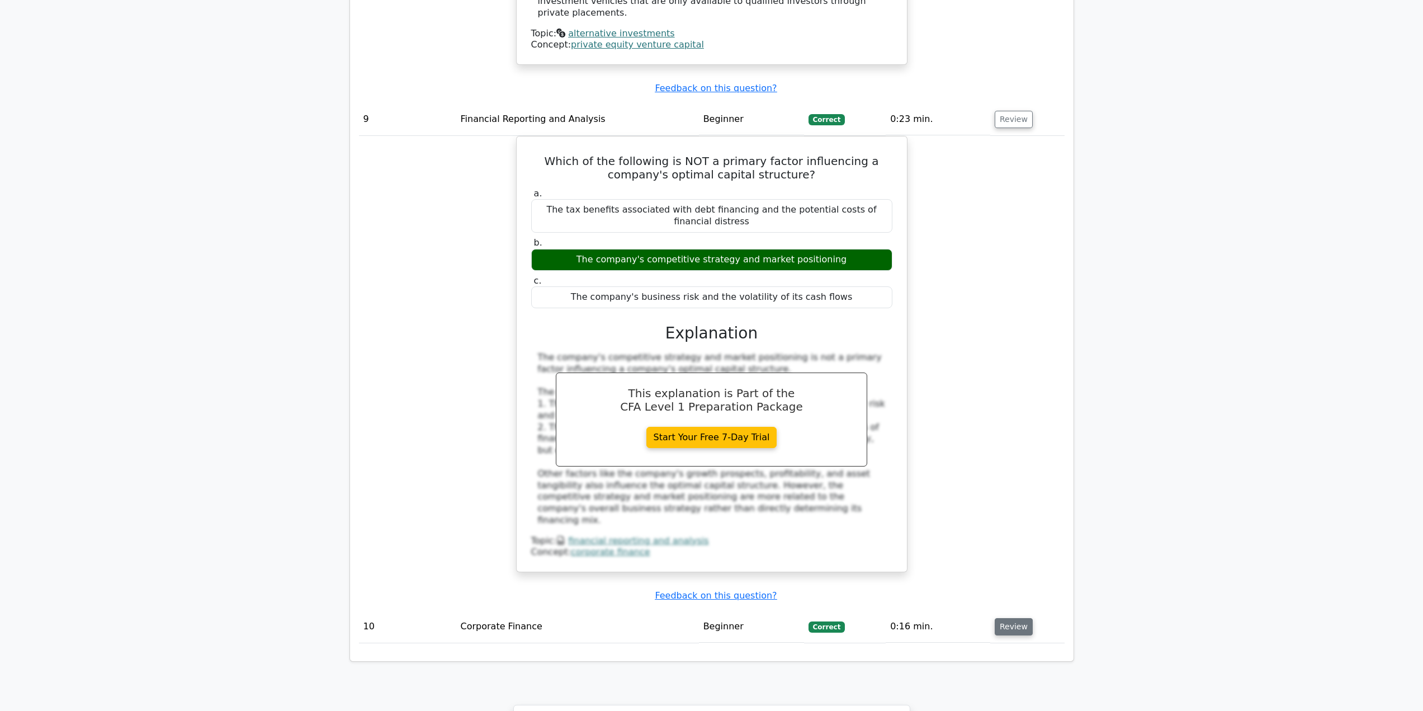
click at [1018, 618] on button "Review" at bounding box center [1014, 626] width 38 height 17
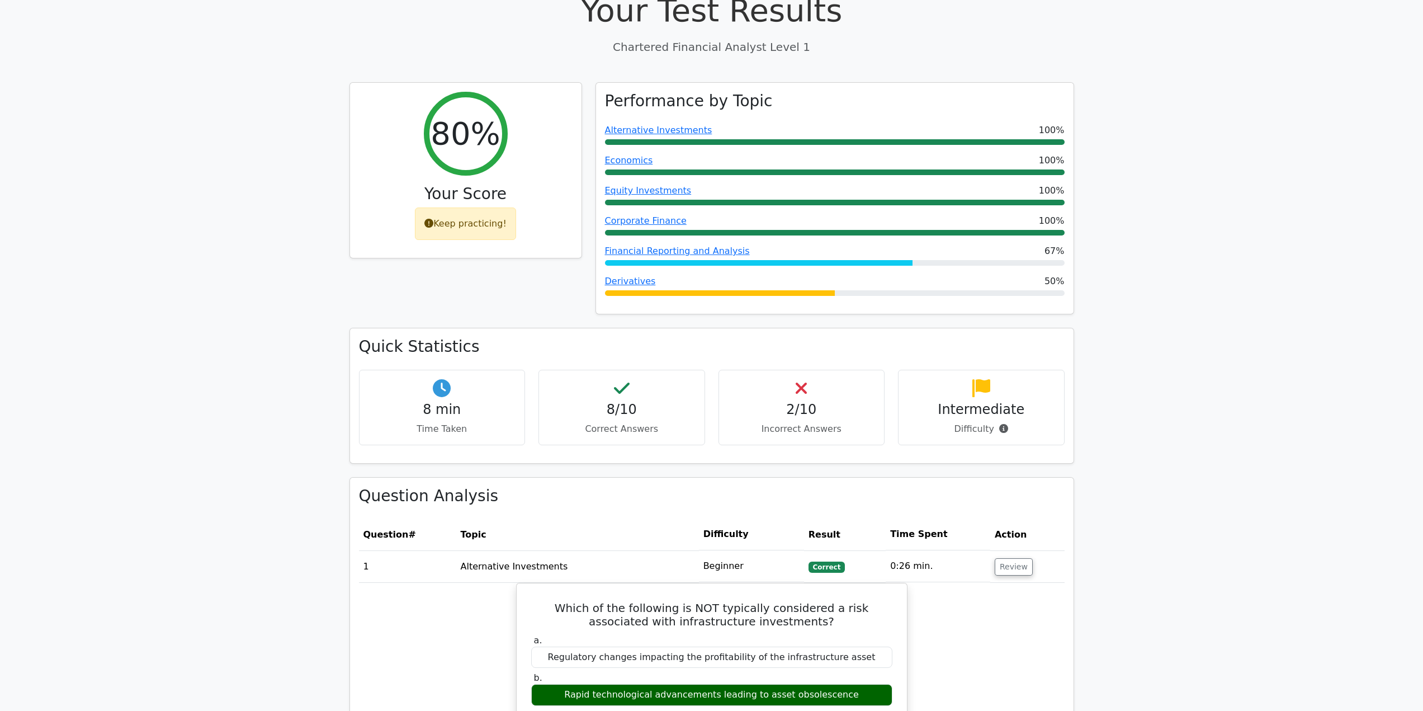
scroll to position [391, 0]
